Goal: Task Accomplishment & Management: Manage account settings

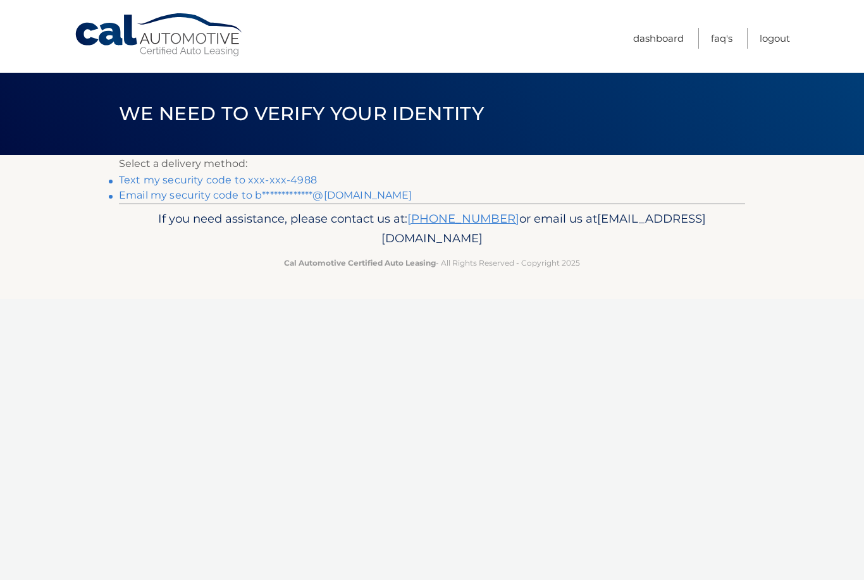
click at [232, 176] on link "Text my security code to xxx-xxx-4988" at bounding box center [218, 180] width 198 height 12
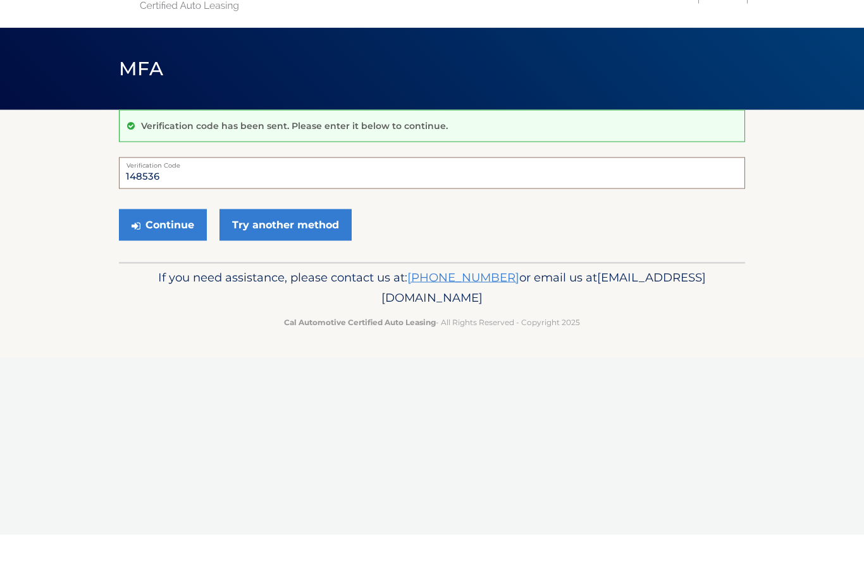
type input "148536"
click at [156, 254] on button "Continue" at bounding box center [163, 270] width 88 height 32
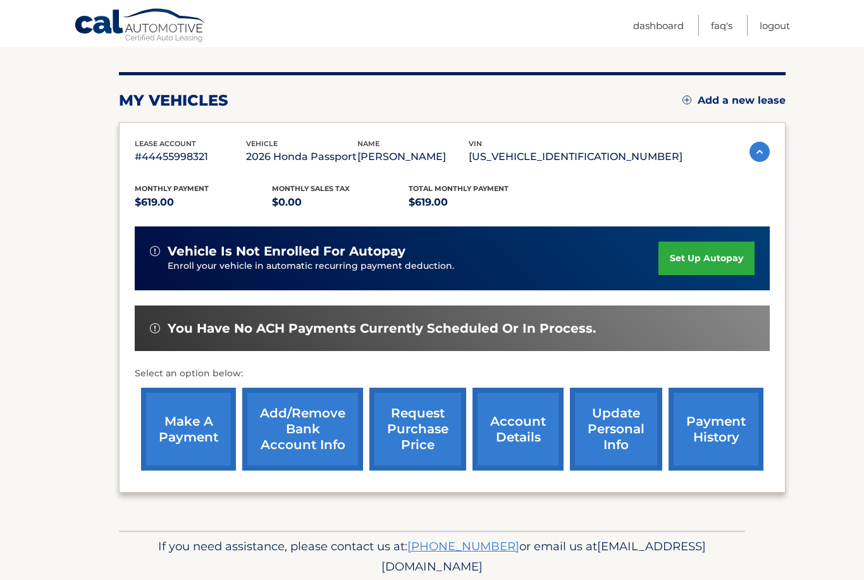
scroll to position [143, 0]
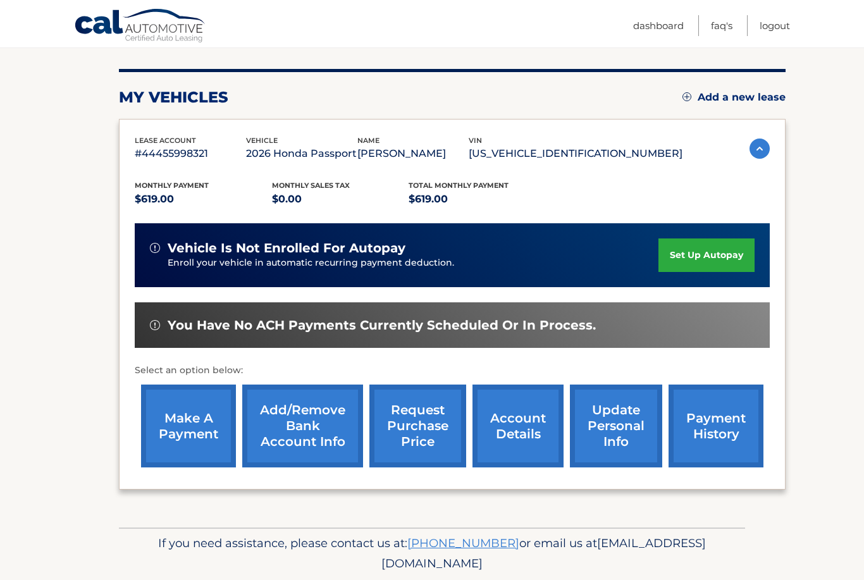
click at [708, 250] on link "set up autopay" at bounding box center [706, 255] width 96 height 34
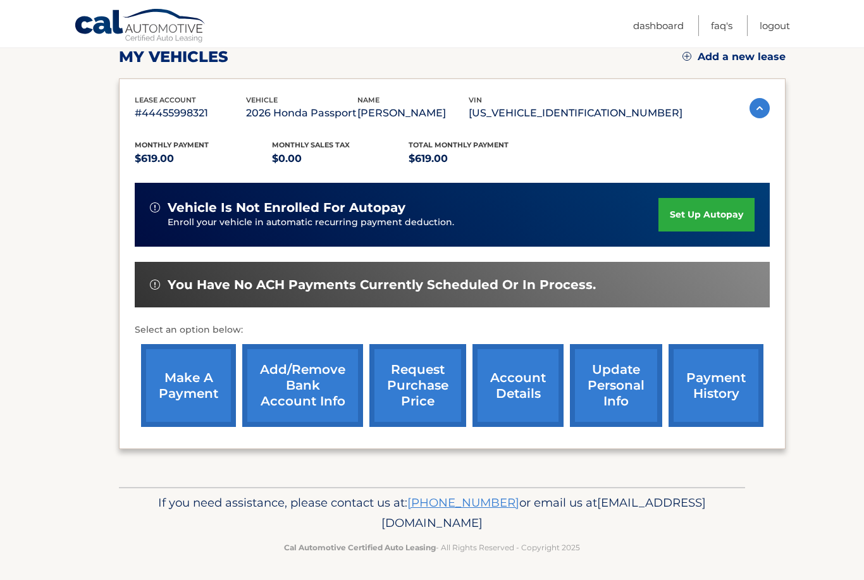
click at [400, 277] on span "You have no ACH payments currently scheduled or in process." at bounding box center [382, 285] width 428 height 16
click at [177, 389] on link "make a payment" at bounding box center [188, 385] width 95 height 83
click at [708, 206] on link "set up autopay" at bounding box center [706, 215] width 96 height 34
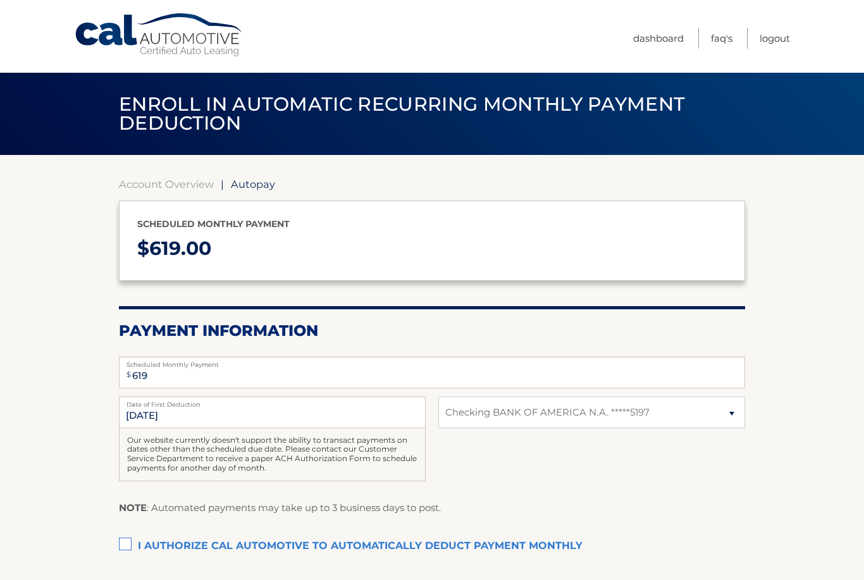
select select "OWM0MDg5MDItMzczMS00YTVkLTgyYzUtYTc4NzcyY2NmNmM3"
click at [313, 410] on input "9/4/2025" at bounding box center [272, 413] width 307 height 32
click at [321, 410] on input "9/4/2025" at bounding box center [272, 413] width 307 height 32
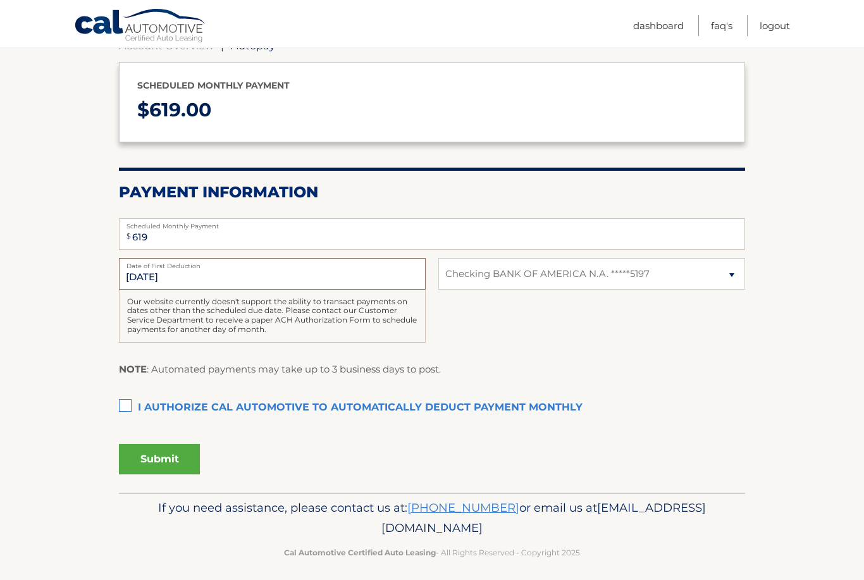
scroll to position [139, 0]
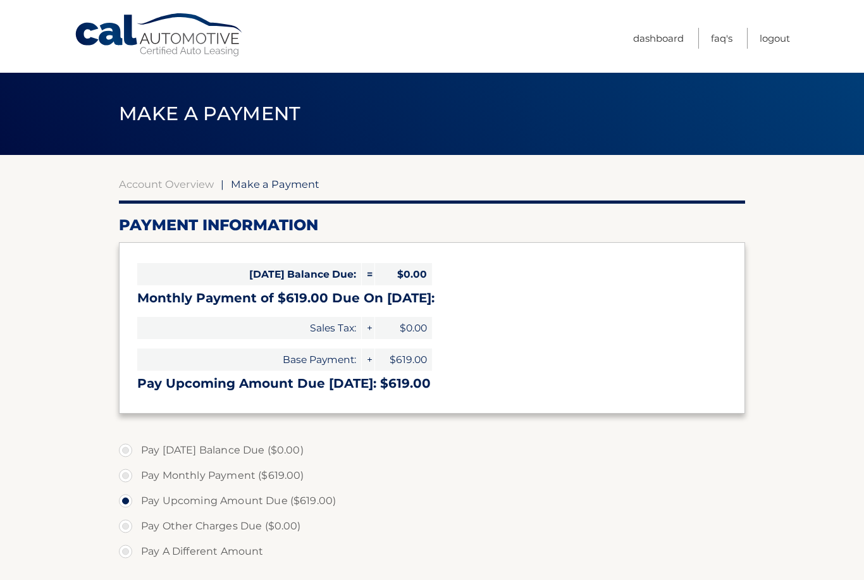
select select "OWM0MDg5MDItMzczMS00YTVkLTgyYzUtYTc4NzcyY2NmNmM3"
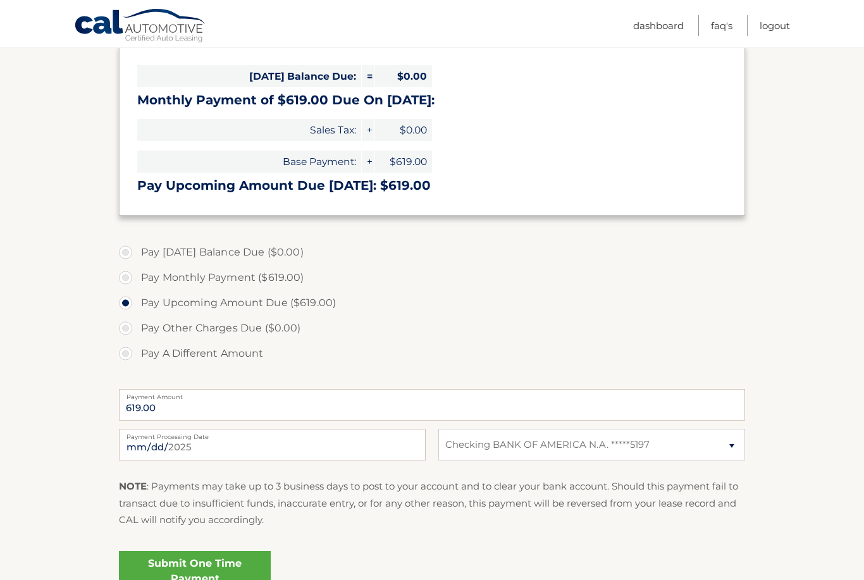
scroll to position [201, 0]
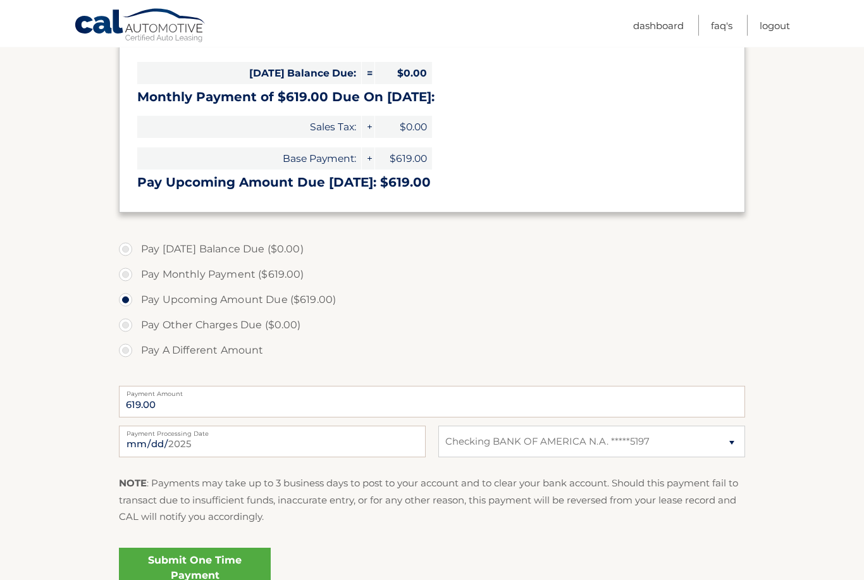
click at [127, 270] on label "Pay Monthly Payment ($619.00)" at bounding box center [432, 275] width 626 height 25
click at [127, 270] on input "Pay Monthly Payment ($619.00)" at bounding box center [130, 273] width 13 height 20
radio input "true"
click at [128, 298] on label "Pay Upcoming Amount Due ($619.00)" at bounding box center [432, 300] width 626 height 25
click at [128, 298] on input "Pay Upcoming Amount Due ($619.00)" at bounding box center [130, 298] width 13 height 20
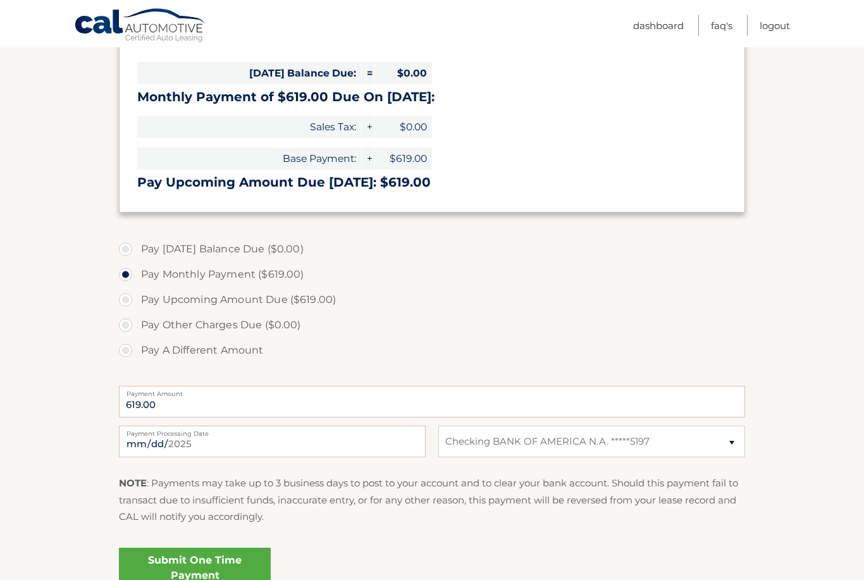
radio input "true"
click at [265, 440] on input "2025-09-03" at bounding box center [272, 442] width 307 height 32
type input "2025-09-05"
click at [130, 280] on label "Pay Monthly Payment ($619.00)" at bounding box center [432, 274] width 626 height 25
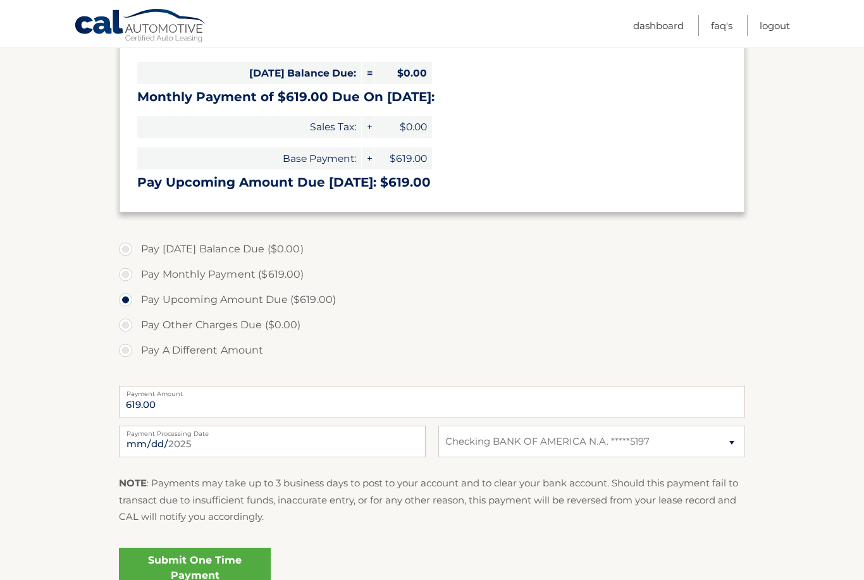
click at [130, 280] on input "Pay Monthly Payment ($619.00)" at bounding box center [130, 272] width 13 height 20
radio input "true"
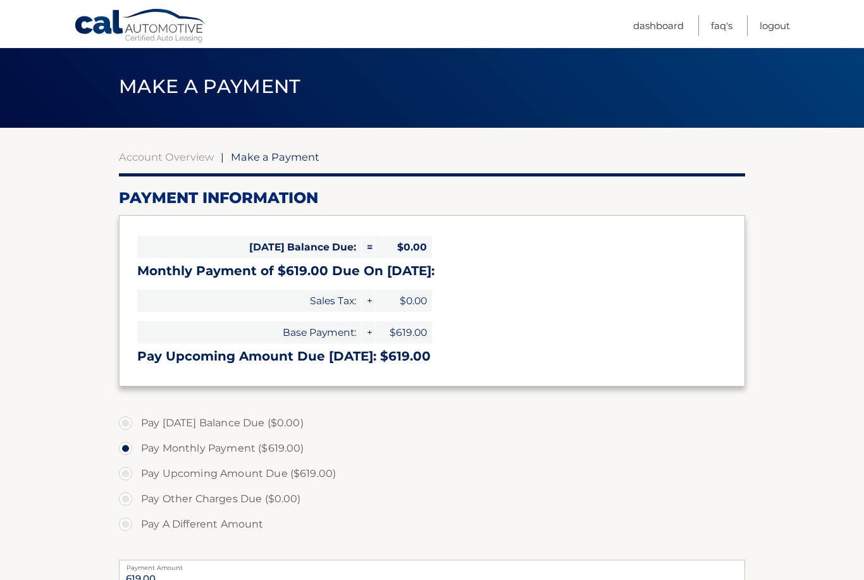
scroll to position [0, 0]
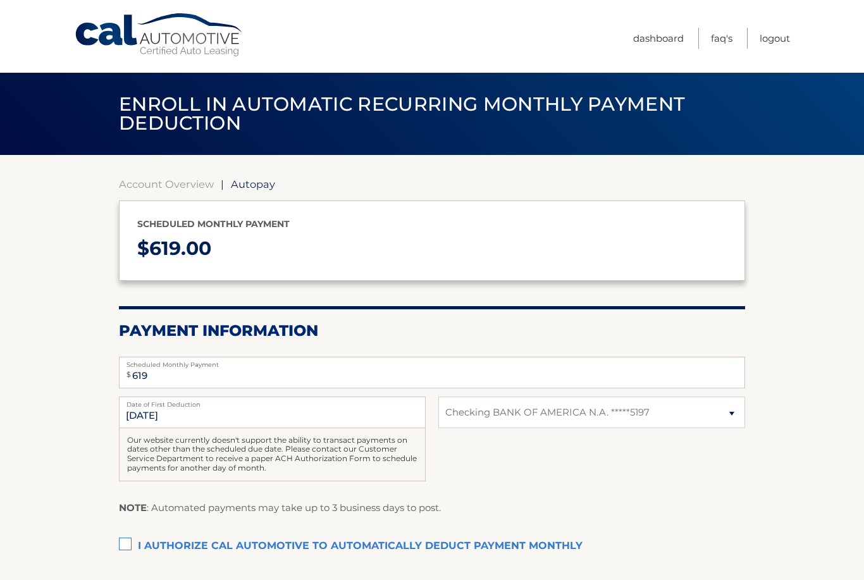
select select "OWM0MDg5MDItMzczMS00YTVkLTgyYzUtYTc4NzcyY2NmNmM3"
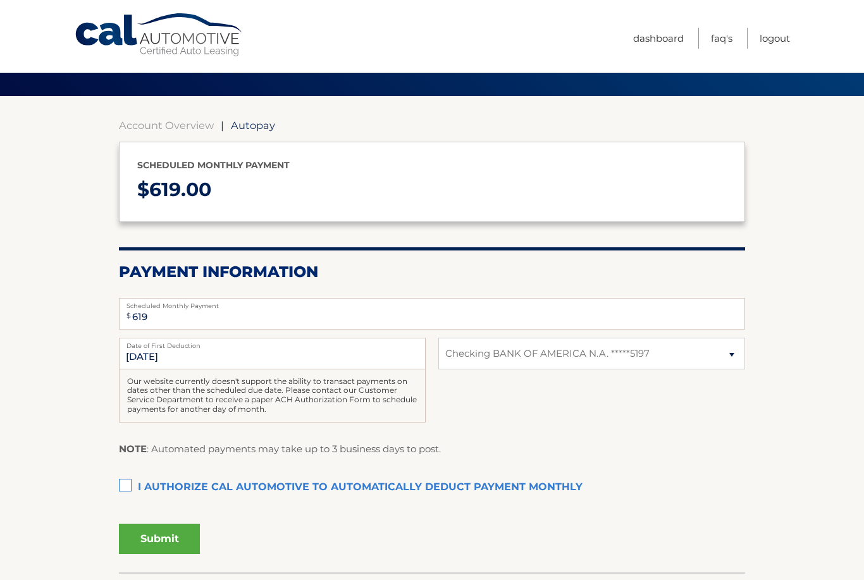
scroll to position [102, 0]
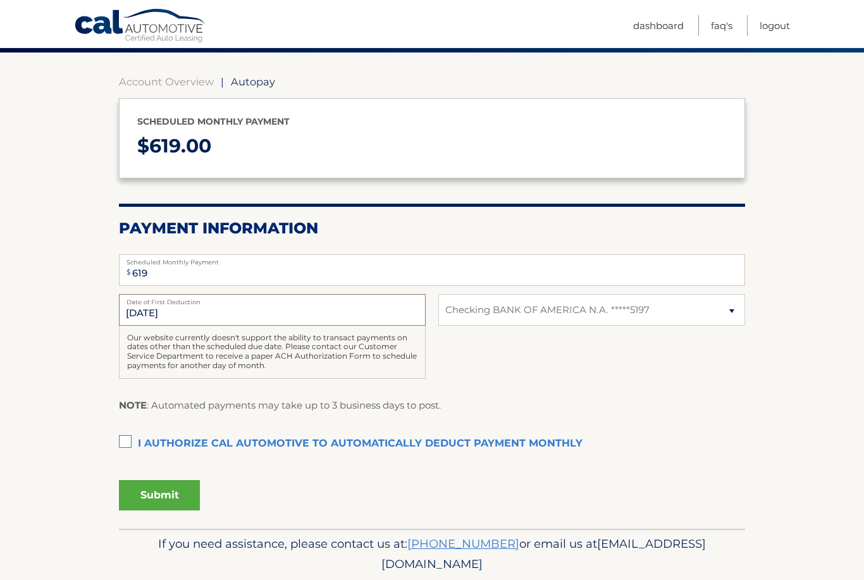
click at [136, 313] on input "9/4/2025" at bounding box center [272, 310] width 307 height 32
click at [151, 307] on input "9/4/2025" at bounding box center [272, 310] width 307 height 32
click at [190, 309] on input "9/4/2025" at bounding box center [272, 310] width 307 height 32
click at [175, 309] on input "9/4/2025" at bounding box center [272, 310] width 307 height 32
click at [130, 311] on input "9/4/2025" at bounding box center [272, 310] width 307 height 32
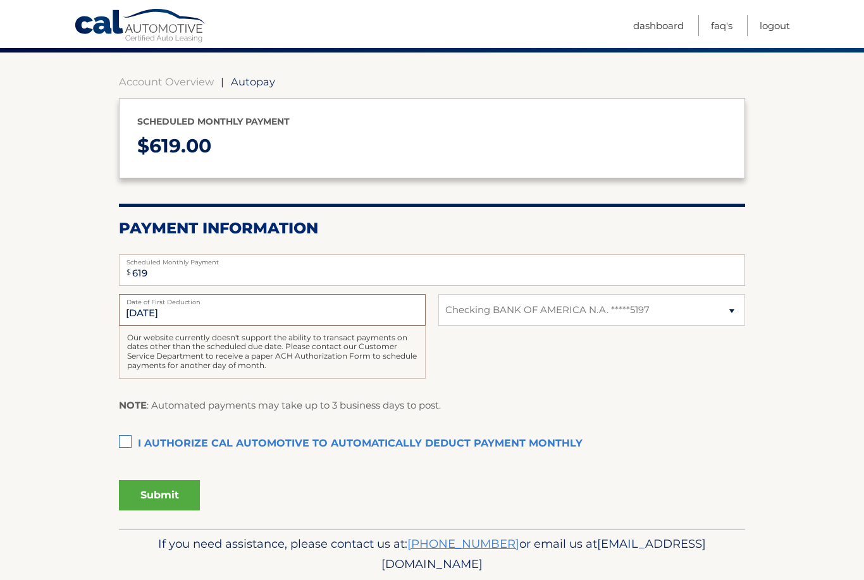
click at [226, 304] on input "9/4/2025" at bounding box center [272, 310] width 307 height 32
click at [122, 436] on label "I authorize cal automotive to automatically deduct payment monthly This checkbo…" at bounding box center [432, 443] width 626 height 25
click at [0, 0] on input "I authorize cal automotive to automatically deduct payment monthly This checkbo…" at bounding box center [0, 0] width 0 height 0
click at [153, 493] on button "Submit" at bounding box center [159, 495] width 81 height 30
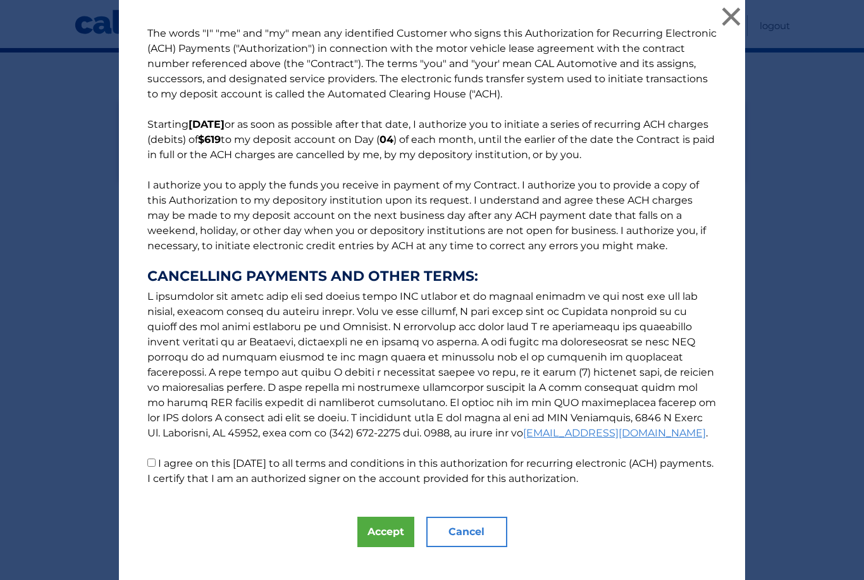
click at [151, 467] on input "I agree on this 09/03/2025 to all terms and conditions in this authorization fo…" at bounding box center [151, 463] width 8 height 8
checkbox input "true"
click at [54, 308] on div "The words "I" "me" and "my" mean any identified Customer who signs this Authori…" at bounding box center [432, 299] width 854 height 598
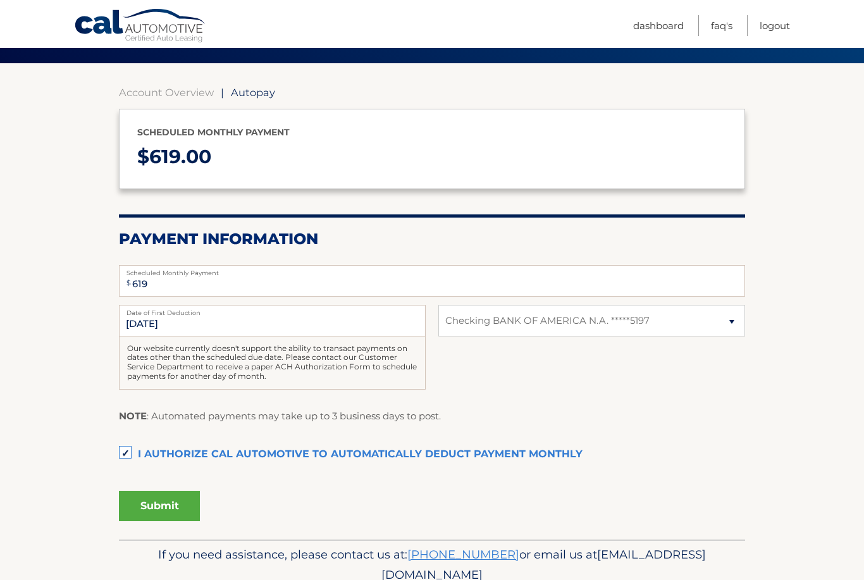
click at [151, 503] on button "Submit" at bounding box center [159, 506] width 81 height 30
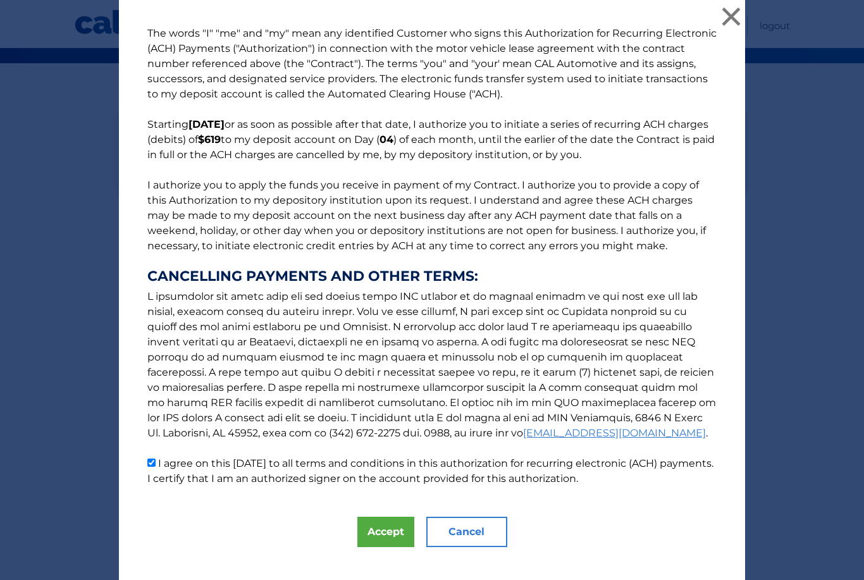
click at [379, 541] on button "Accept" at bounding box center [385, 532] width 57 height 30
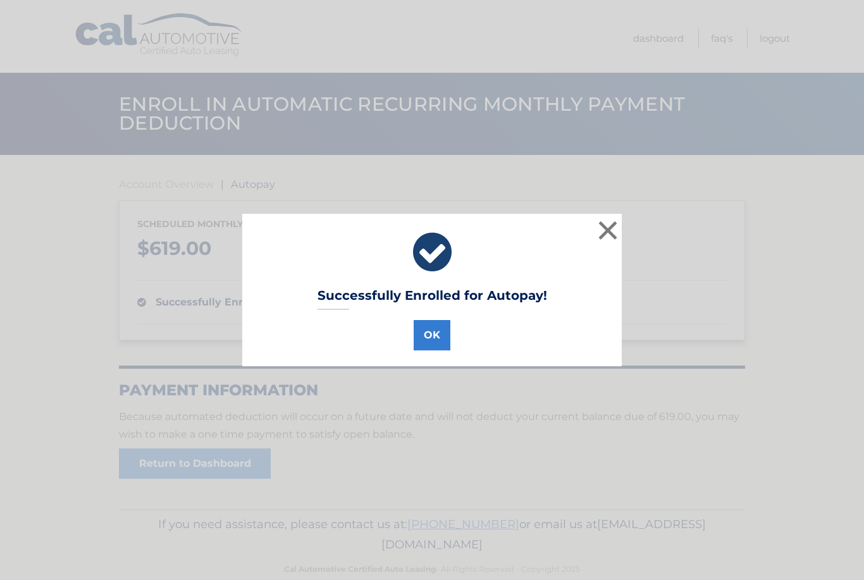
click at [431, 336] on button "OK" at bounding box center [432, 335] width 37 height 30
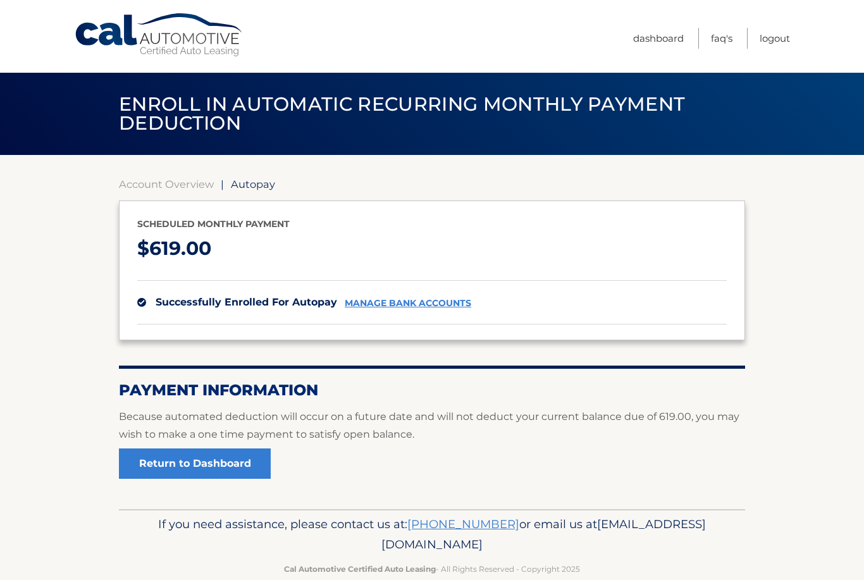
click at [181, 466] on link "Return to Dashboard" at bounding box center [195, 463] width 152 height 30
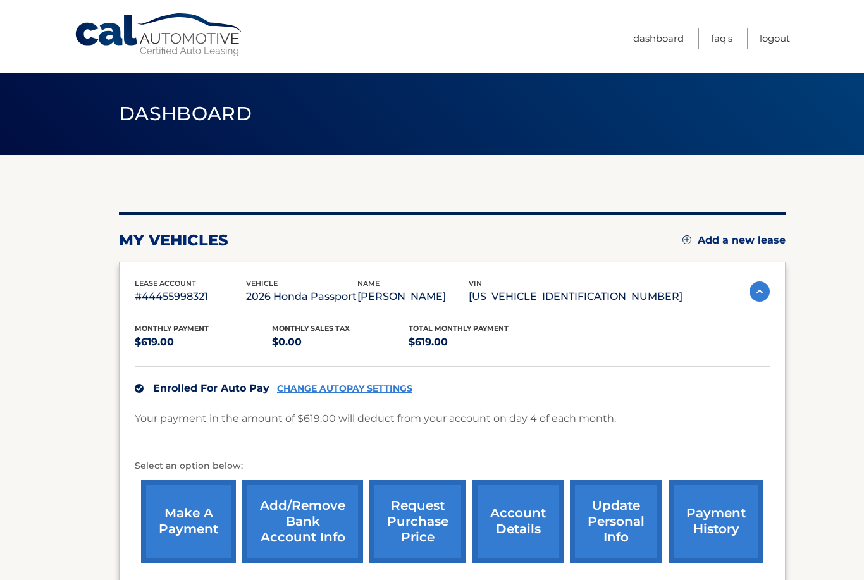
click at [775, 38] on link "Logout" at bounding box center [775, 38] width 30 height 21
